Goal: Transaction & Acquisition: Purchase product/service

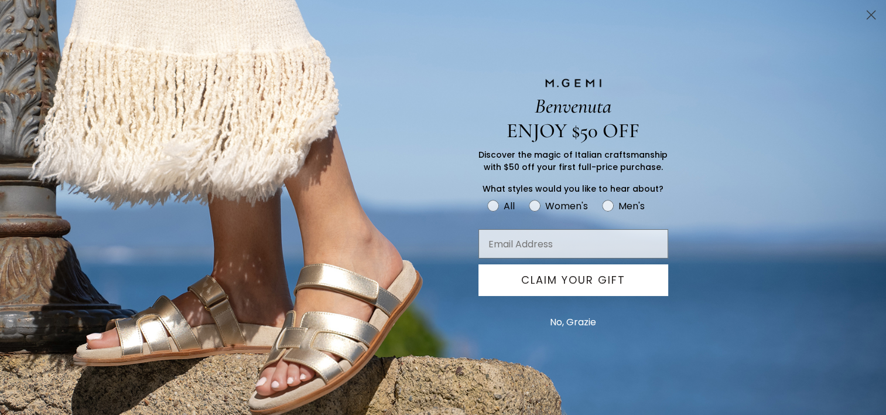
click at [866, 13] on circle "Close dialog" at bounding box center [871, 14] width 19 height 19
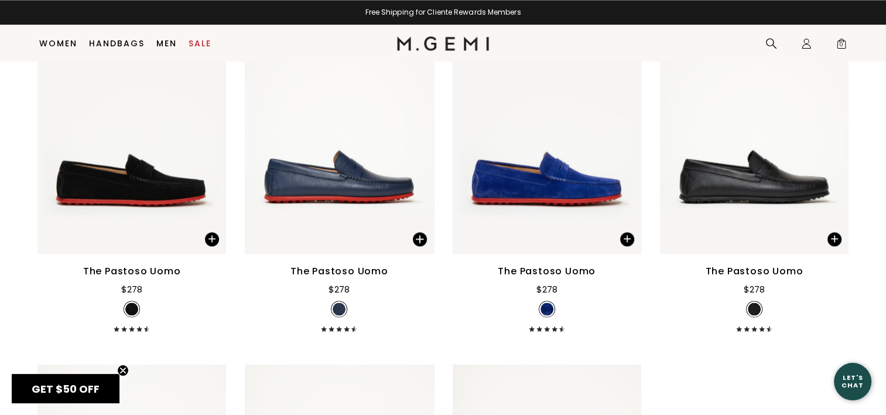
scroll to position [1638, 0]
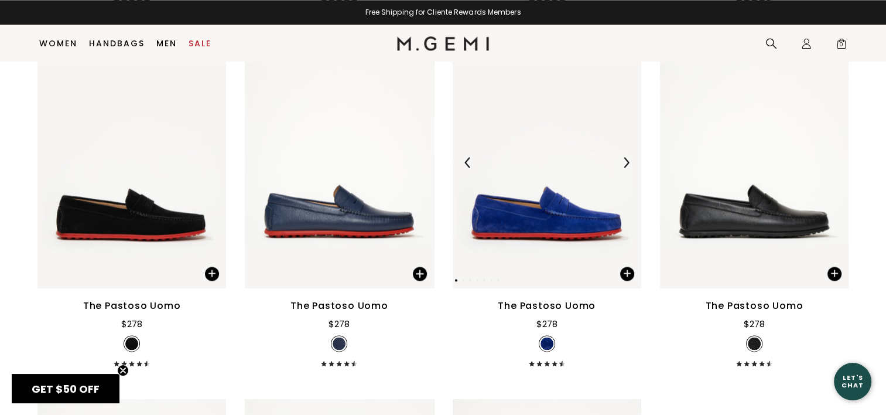
click at [586, 207] on img at bounding box center [547, 161] width 189 height 251
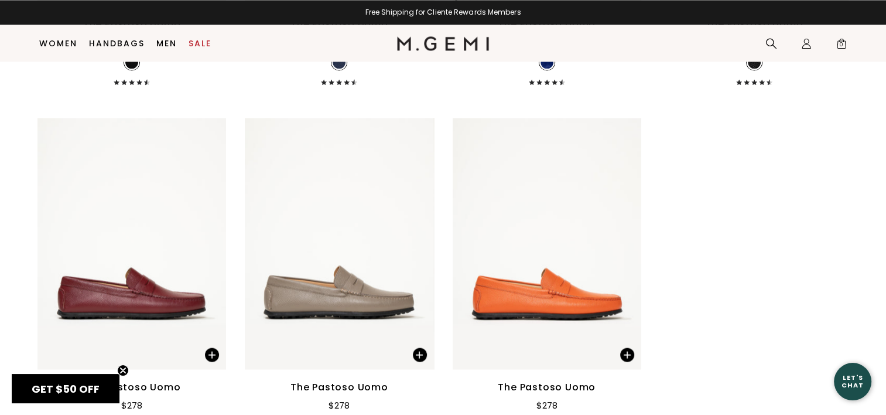
scroll to position [2282, 0]
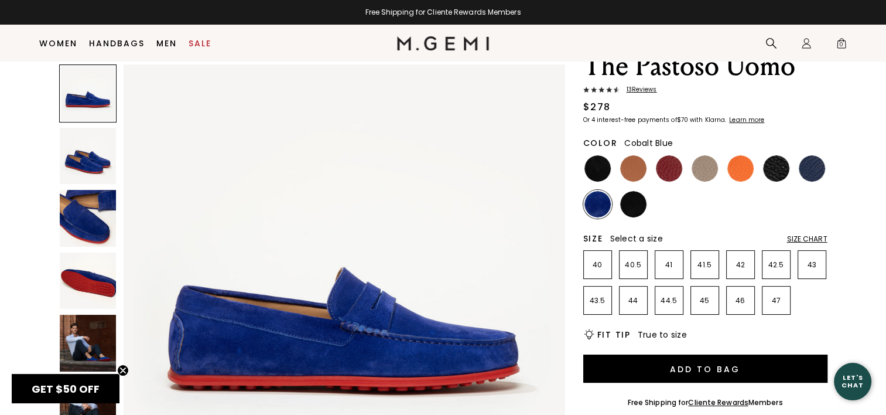
scroll to position [92, 0]
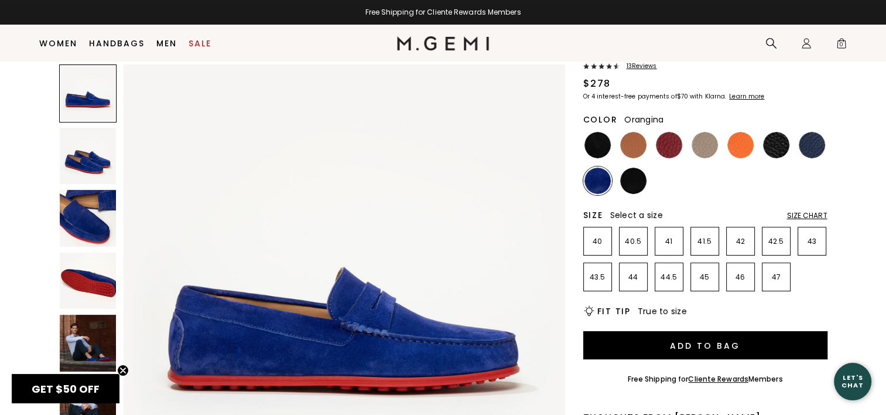
click at [739, 148] on img at bounding box center [740, 145] width 26 height 26
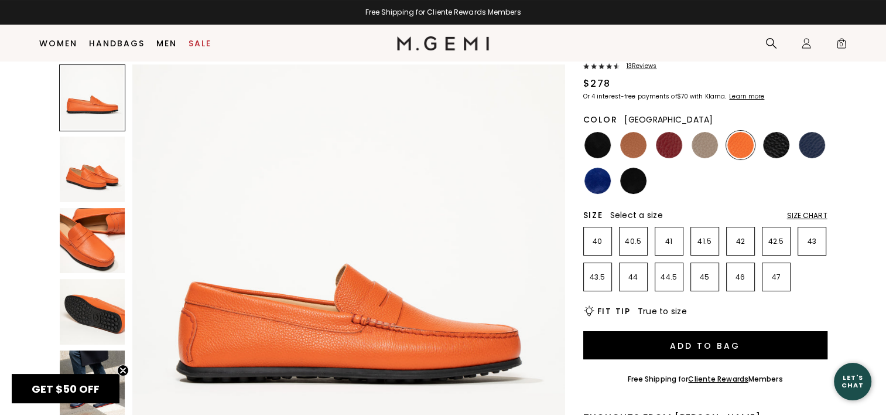
click at [658, 146] on img at bounding box center [669, 145] width 26 height 26
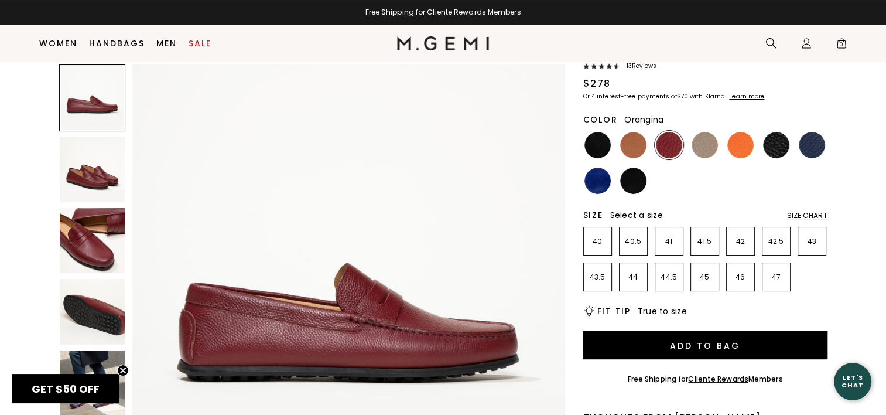
click at [731, 139] on img at bounding box center [740, 145] width 26 height 26
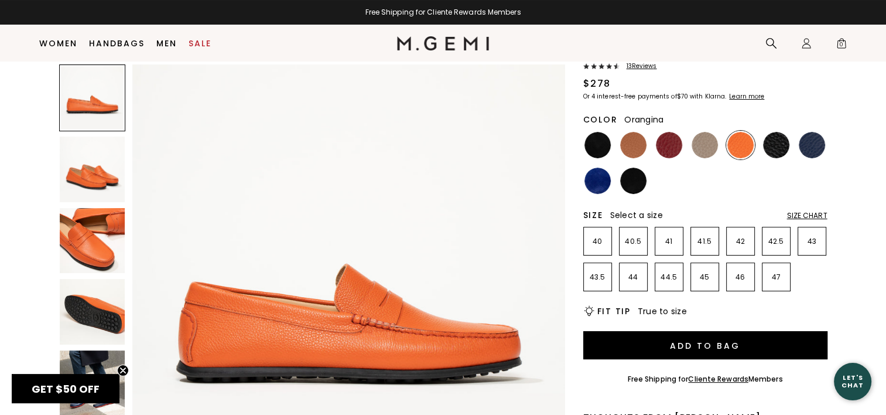
click at [96, 237] on img at bounding box center [93, 241] width 66 height 66
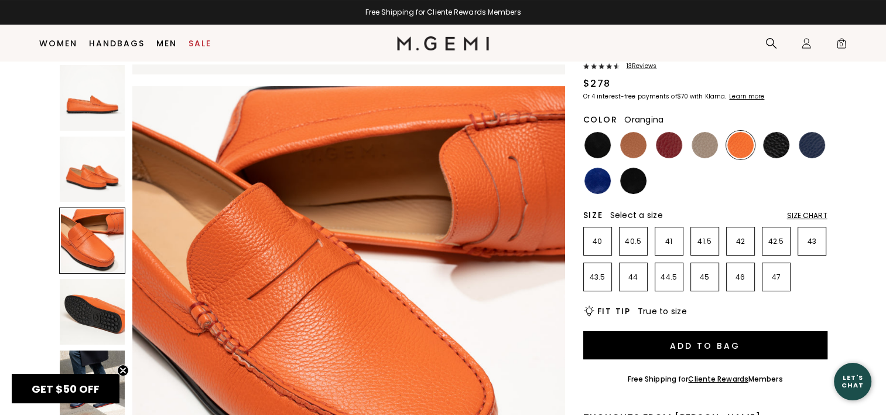
scroll to position [870, 0]
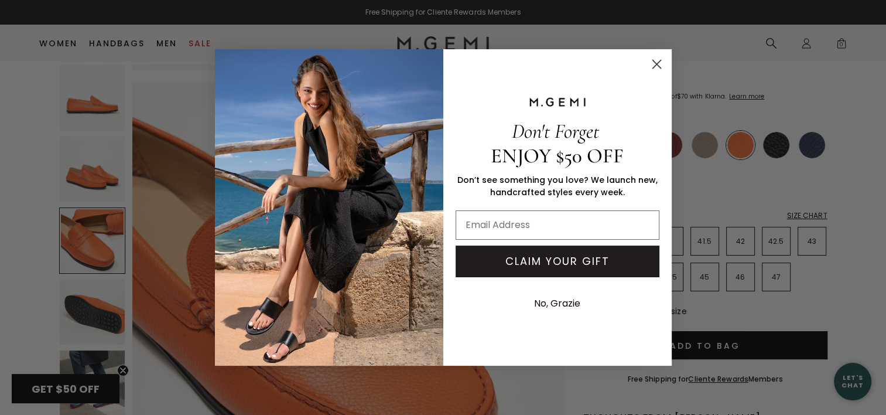
click at [658, 57] on circle "Close dialog" at bounding box center [656, 63] width 19 height 19
